Goal: Find specific page/section: Find specific page/section

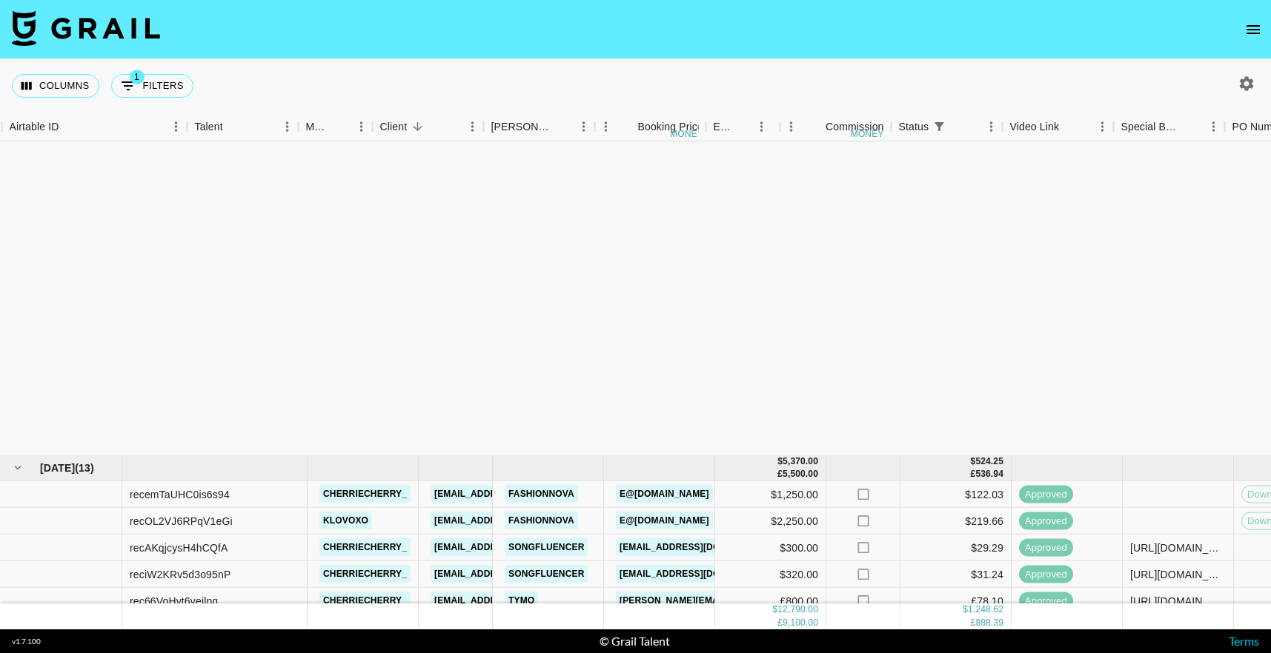
scroll to position [382, 120]
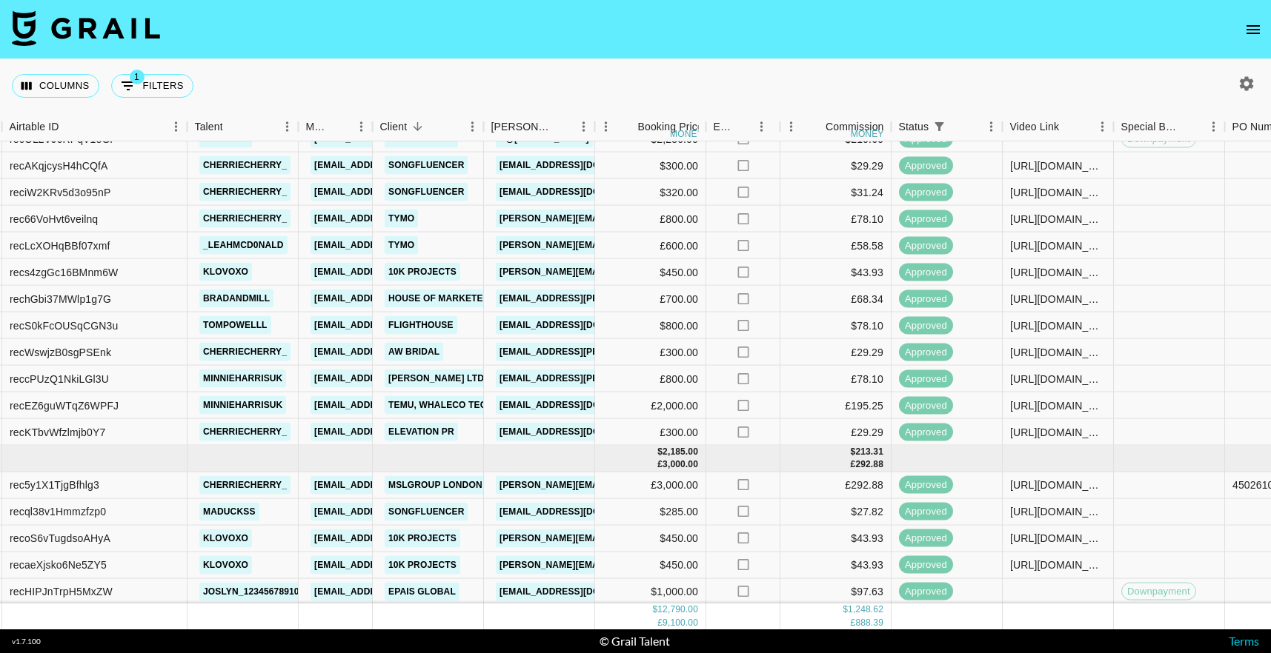
click at [1242, 102] on div "Columns 1 Filters + Booking" at bounding box center [635, 85] width 1271 height 53
click at [1242, 83] on icon "button" at bounding box center [1247, 83] width 14 height 14
select select "[DATE]"
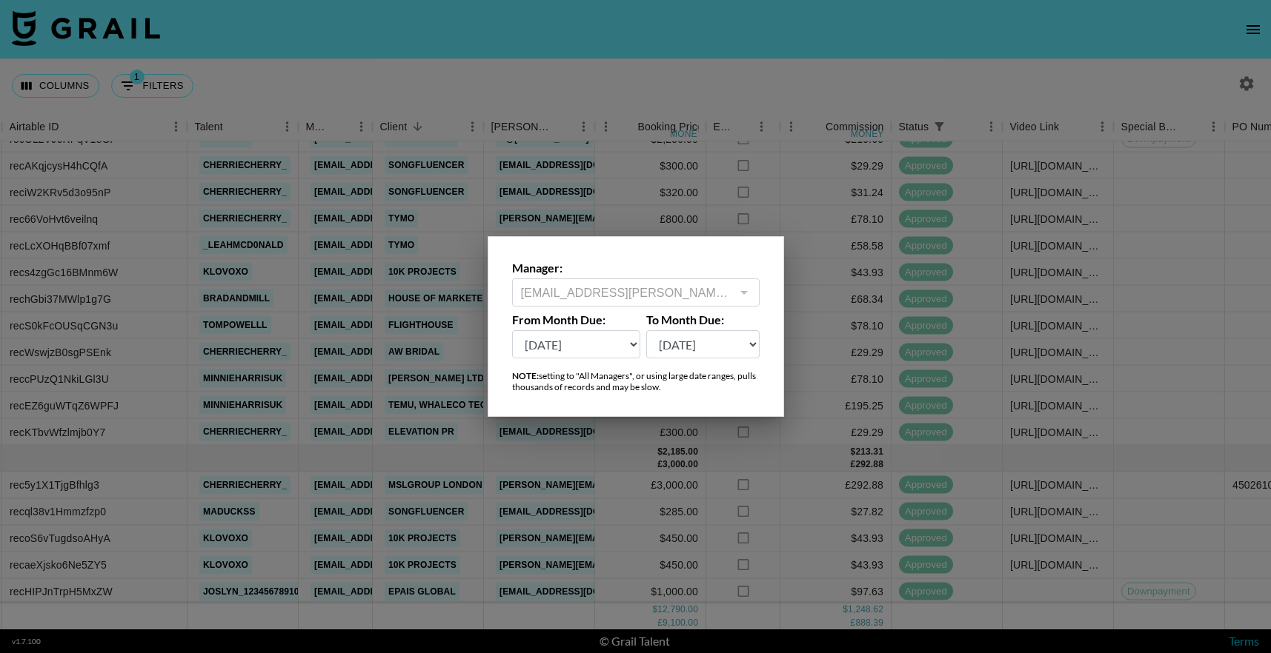
click at [1193, 55] on div at bounding box center [635, 326] width 1271 height 653
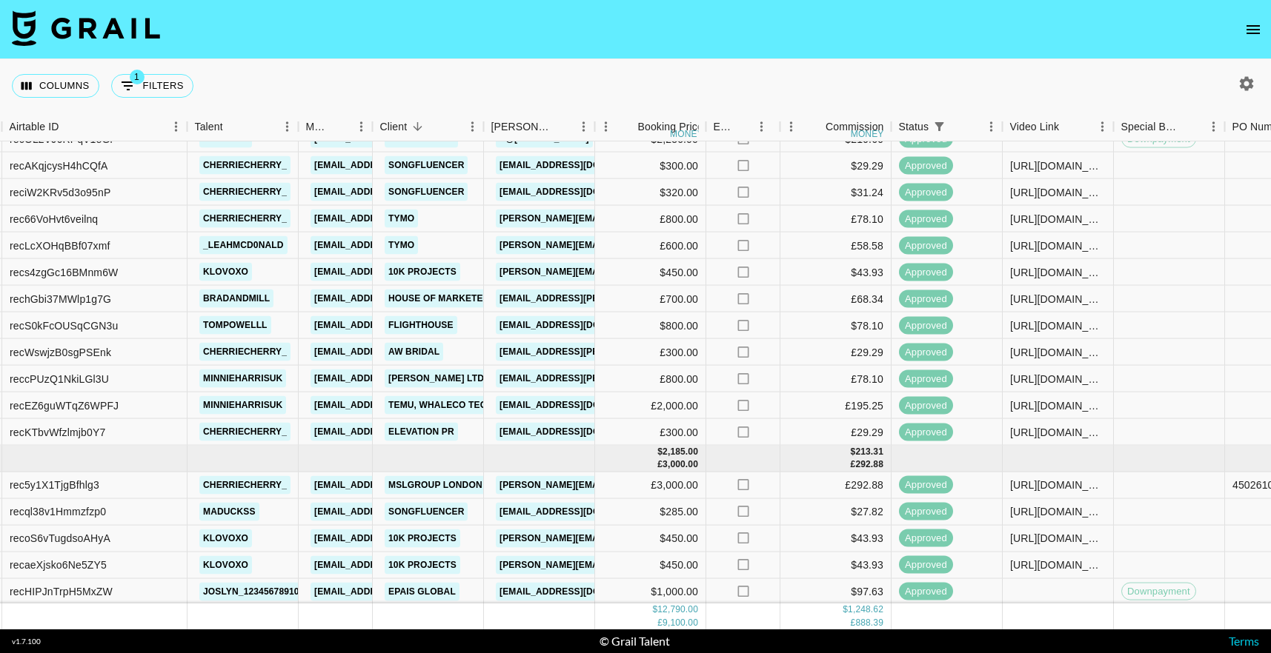
click at [1235, 38] on nav at bounding box center [635, 29] width 1271 height 59
click at [1250, 34] on icon "open drawer" at bounding box center [1253, 30] width 18 height 18
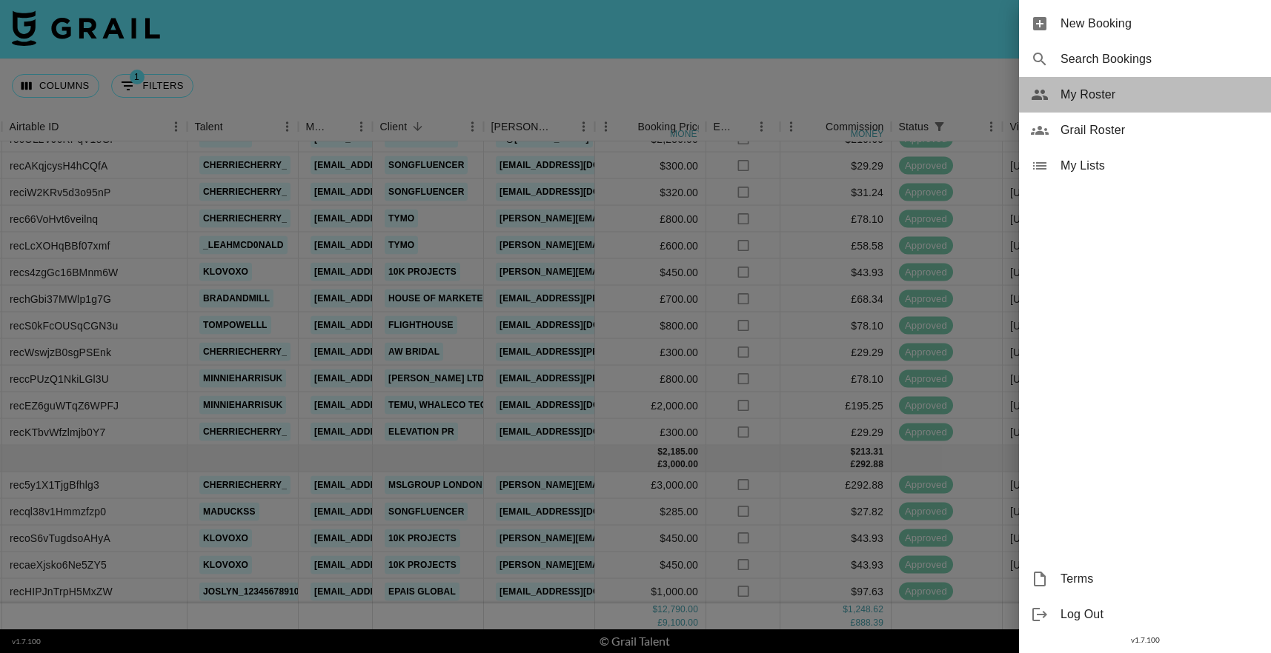
click at [1090, 96] on span "My Roster" at bounding box center [1159, 95] width 199 height 18
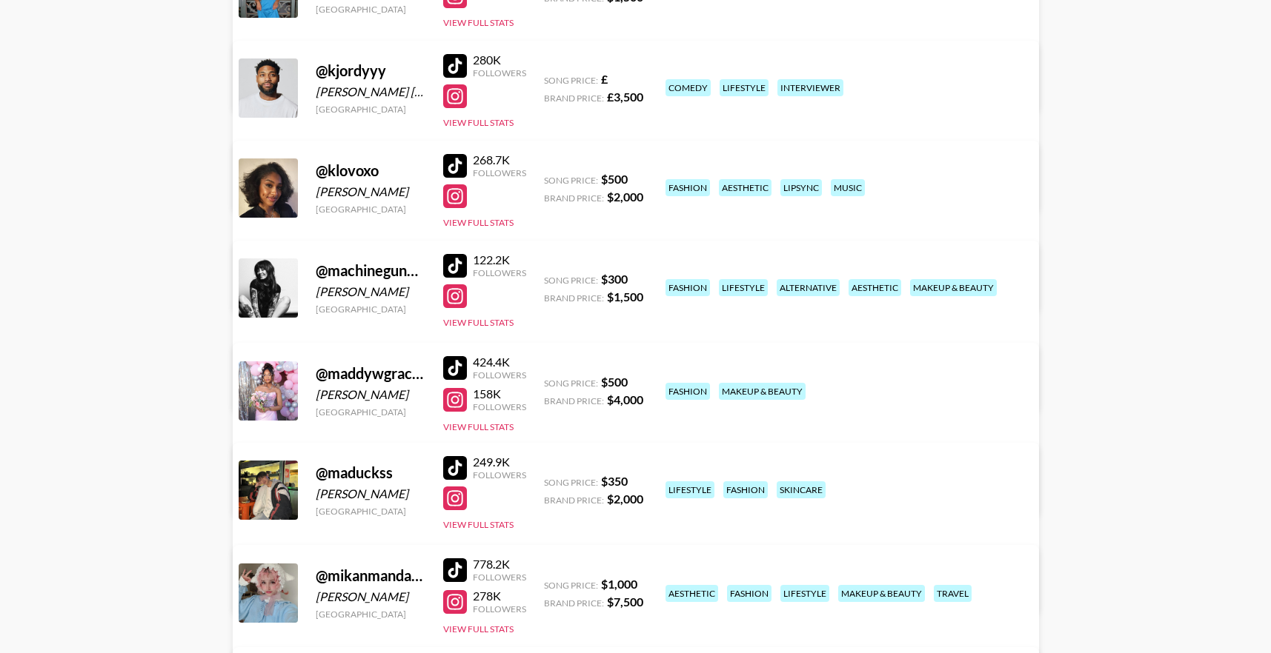
scroll to position [1688, 0]
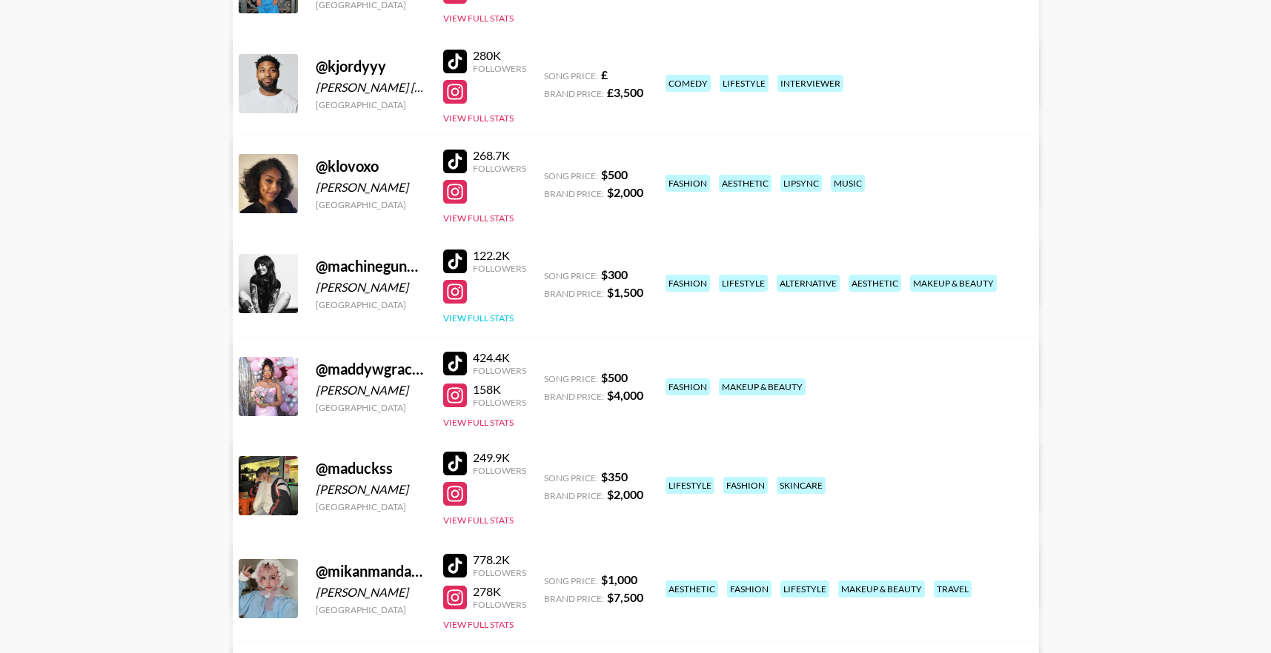
click at [458, 313] on button "View Full Stats" at bounding box center [478, 318] width 70 height 11
